Goal: Obtain resource: Obtain resource

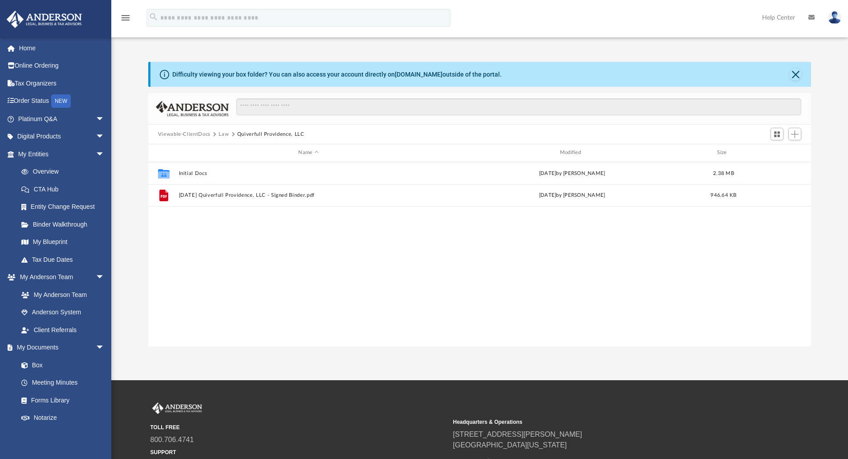
scroll to position [196, 656]
click at [53, 169] on link "Overview" at bounding box center [64, 172] width 105 height 18
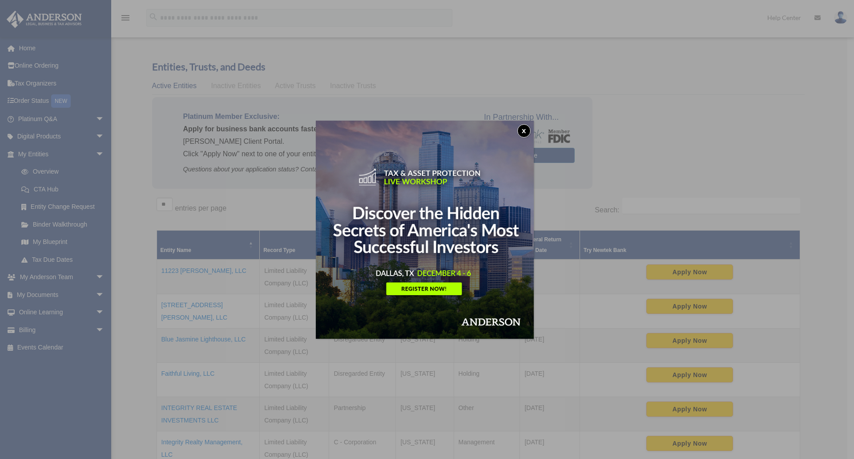
click at [527, 128] on button "x" at bounding box center [524, 130] width 13 height 13
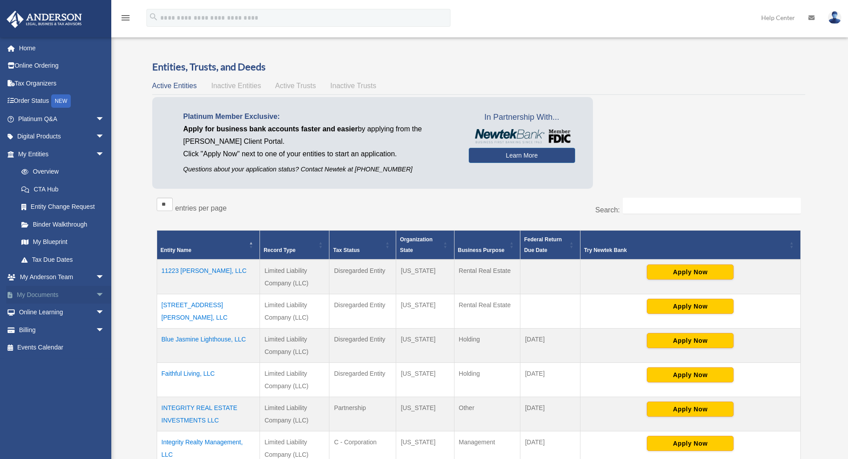
click at [96, 294] on span "arrow_drop_down" at bounding box center [105, 295] width 18 height 18
click at [69, 315] on link "Box" at bounding box center [64, 313] width 105 height 18
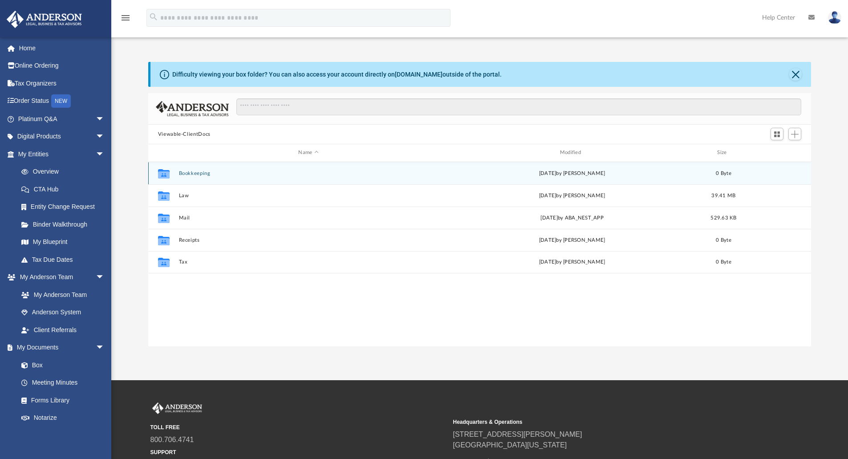
scroll to position [196, 656]
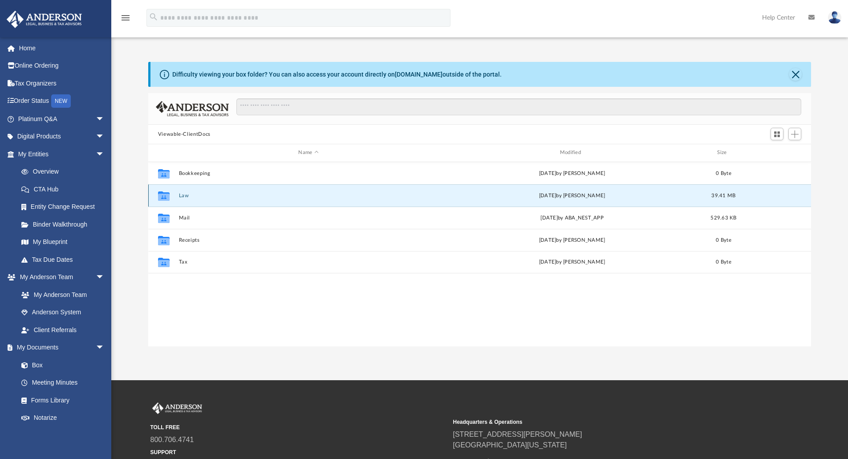
click at [183, 194] on button "Law" at bounding box center [307, 196] width 259 height 6
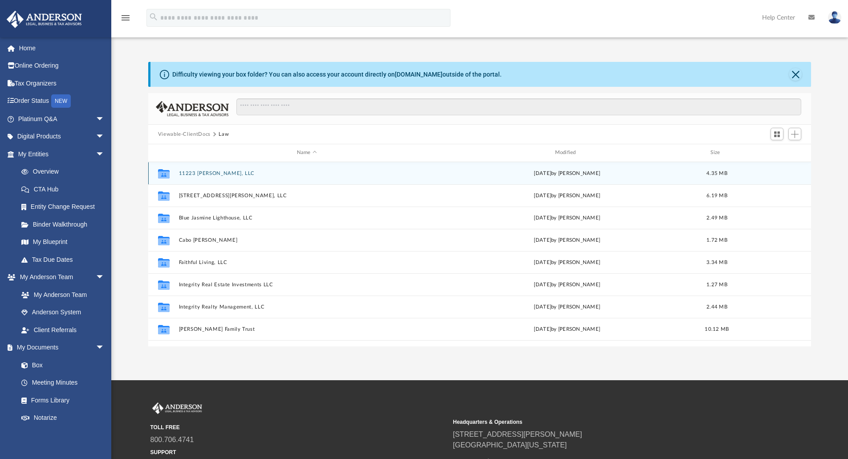
click at [216, 171] on button "11223 [PERSON_NAME], LLC" at bounding box center [306, 173] width 256 height 6
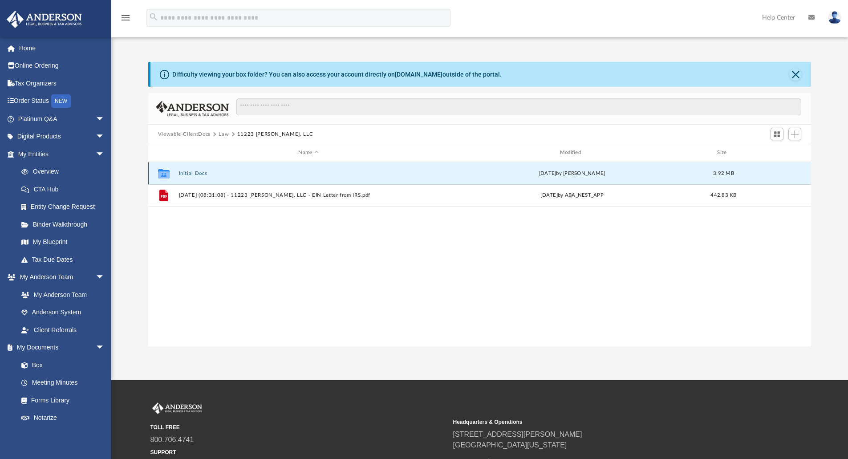
click at [198, 171] on button "Initial Docs" at bounding box center [307, 173] width 259 height 6
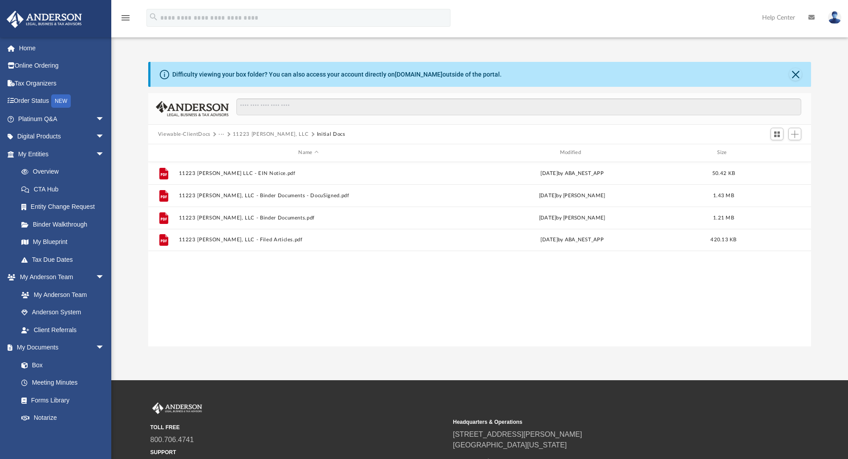
click at [254, 132] on button "11223 [PERSON_NAME], LLC" at bounding box center [271, 134] width 76 height 8
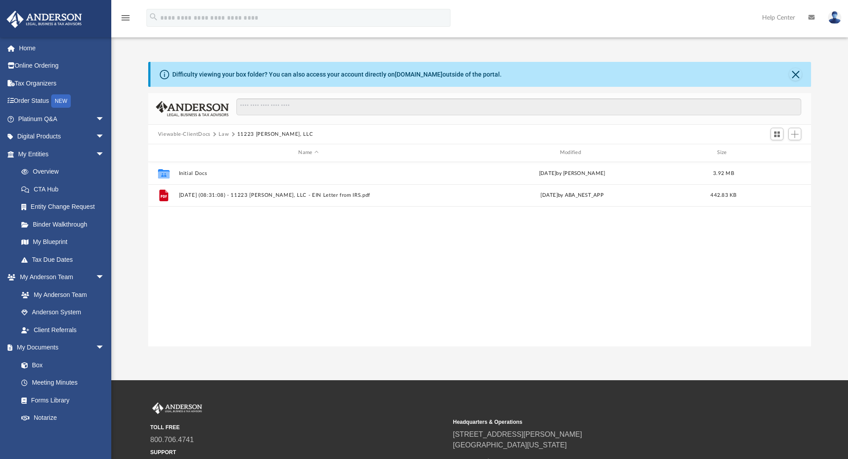
click at [221, 132] on button "Law" at bounding box center [224, 134] width 10 height 8
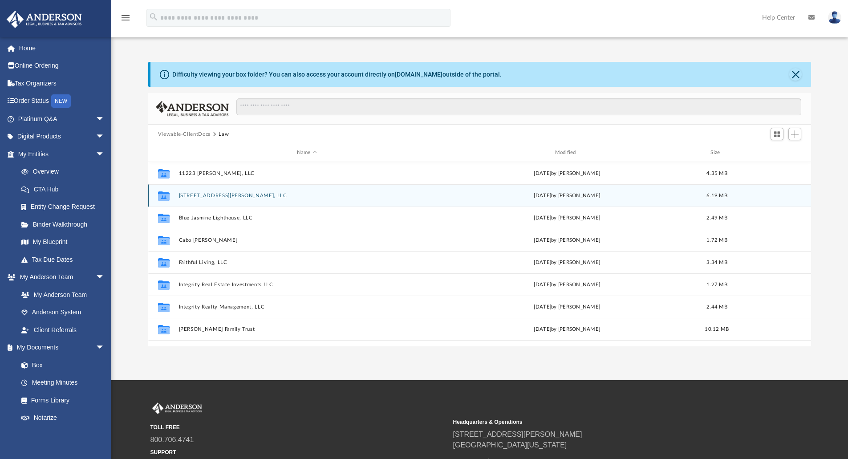
click at [199, 195] on button "[STREET_ADDRESS][PERSON_NAME], LLC" at bounding box center [306, 196] width 256 height 6
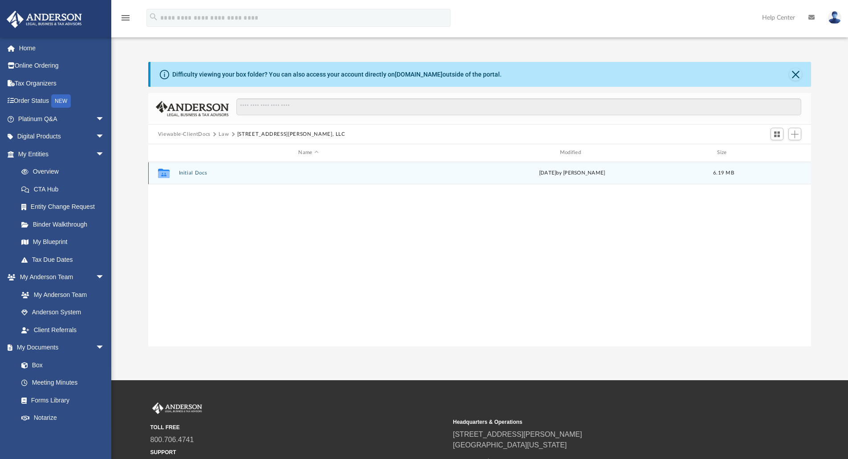
click at [195, 172] on button "Initial Docs" at bounding box center [307, 173] width 259 height 6
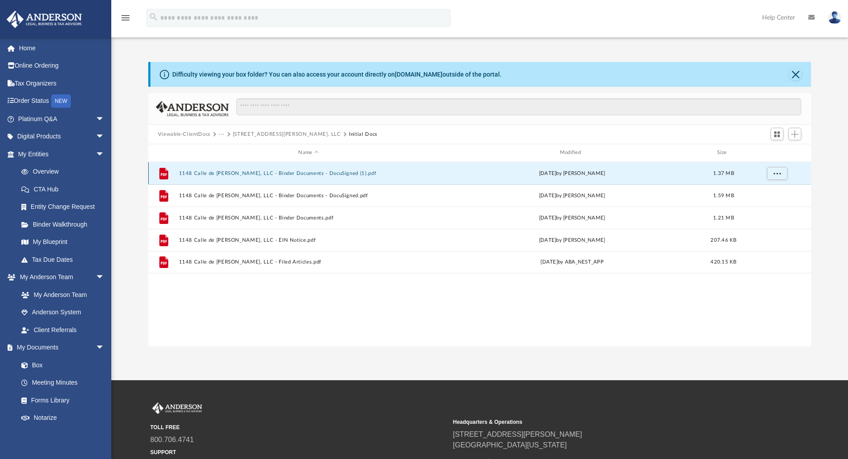
click at [275, 171] on button "1148 Calle de [PERSON_NAME], LLC - Binder Documents - DocuSigned (1).pdf" at bounding box center [307, 173] width 259 height 6
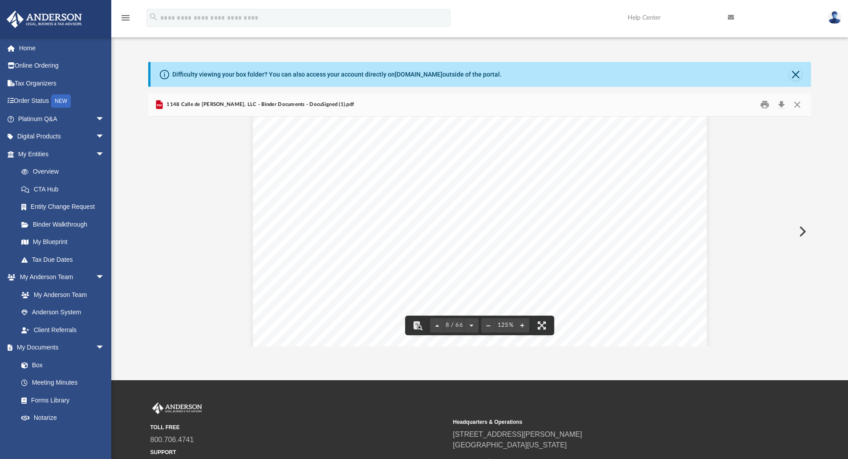
scroll to position [0, 0]
click at [801, 105] on button "Close" at bounding box center [797, 105] width 16 height 14
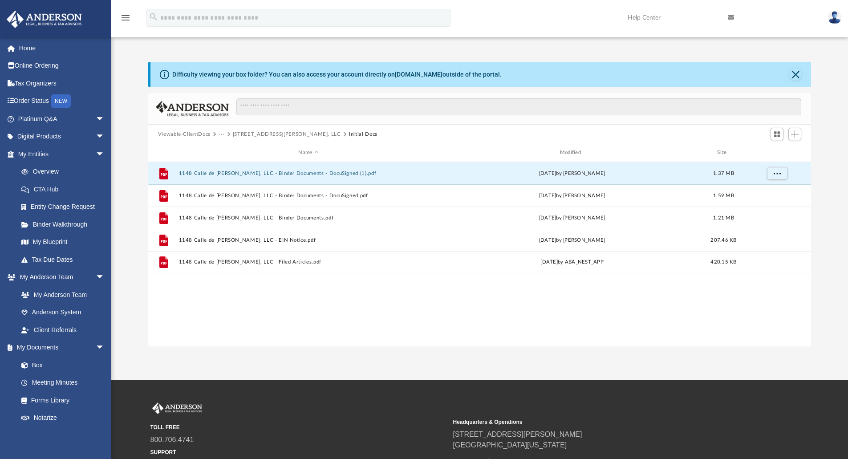
click at [222, 133] on button "···" at bounding box center [222, 134] width 6 height 8
click at [227, 147] on li "Law" at bounding box center [228, 149] width 10 height 9
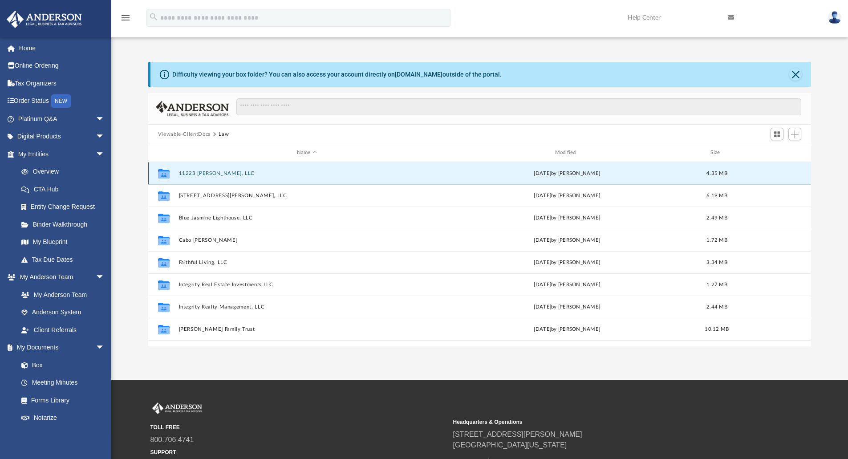
click at [196, 176] on button "11223 [PERSON_NAME], LLC" at bounding box center [306, 173] width 256 height 6
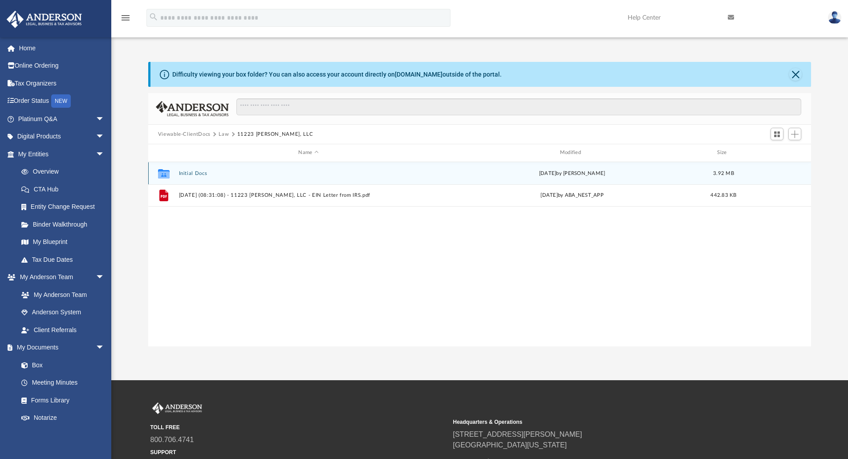
click at [197, 170] on button "Initial Docs" at bounding box center [307, 173] width 259 height 6
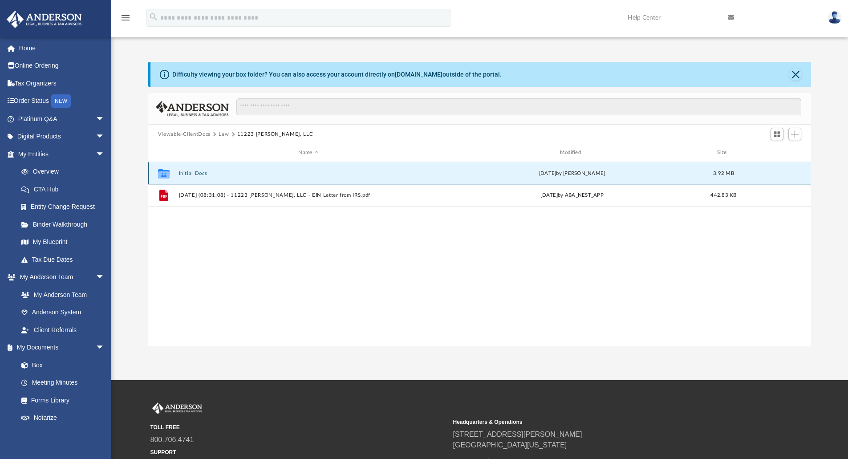
click at [197, 170] on button "Initial Docs" at bounding box center [307, 173] width 259 height 6
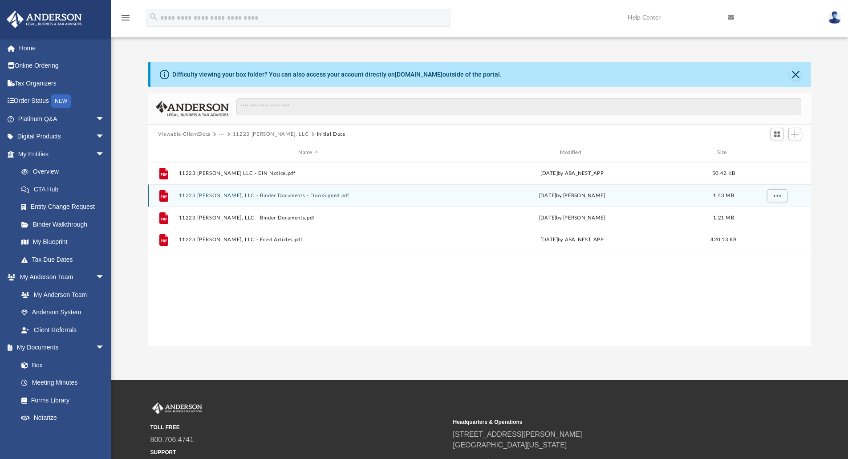
click at [224, 198] on button "11223 [PERSON_NAME], LLC - Binder Documents - DocuSigned.pdf" at bounding box center [307, 196] width 259 height 6
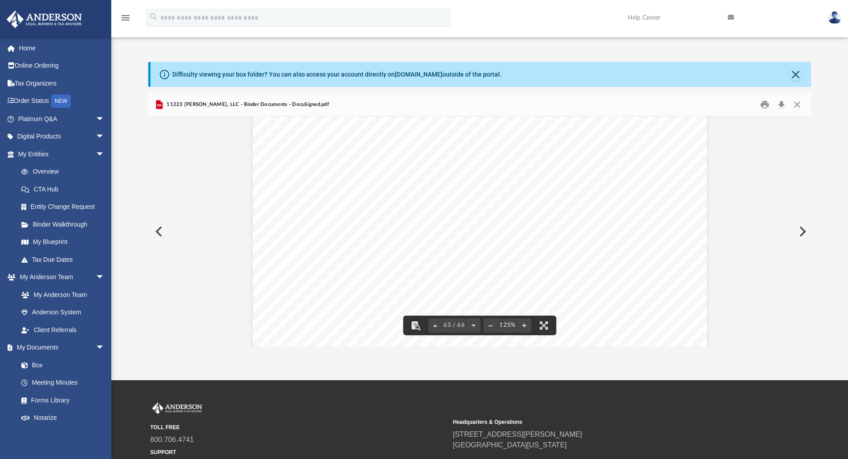
scroll to position [37204, 0]
